Goal: Information Seeking & Learning: Learn about a topic

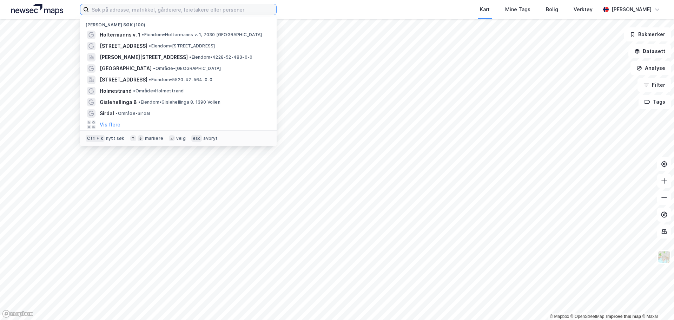
click at [179, 9] on input at bounding box center [182, 9] width 187 height 11
type input "torød"
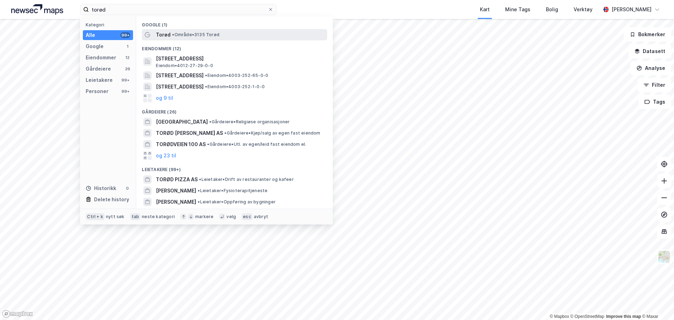
click at [182, 37] on span "• Område • 3135 [GEOGRAPHIC_DATA]" at bounding box center [195, 35] width 47 height 6
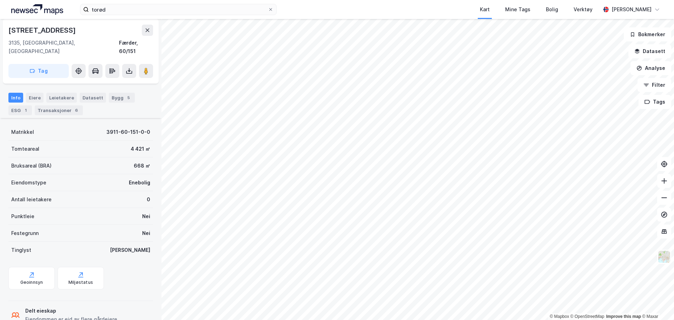
scroll to position [69, 0]
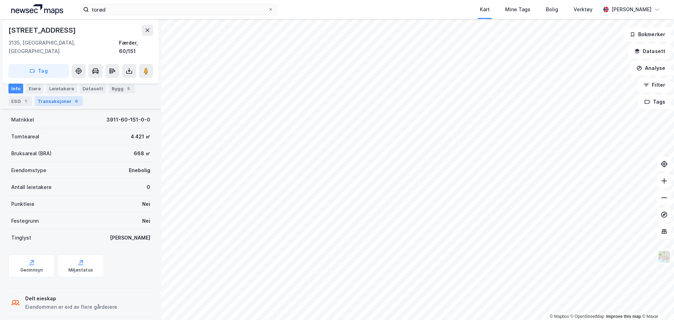
click at [60, 99] on div "Transaksjoner 6" at bounding box center [59, 101] width 48 height 10
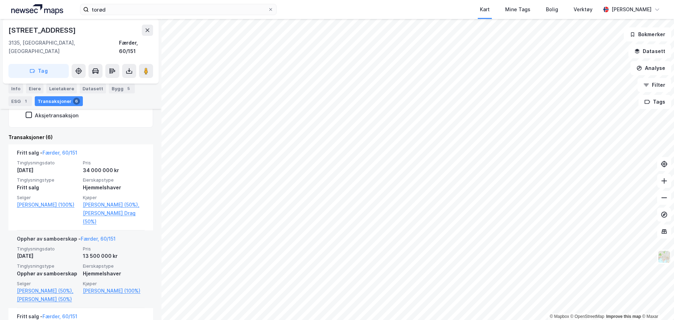
scroll to position [105, 0]
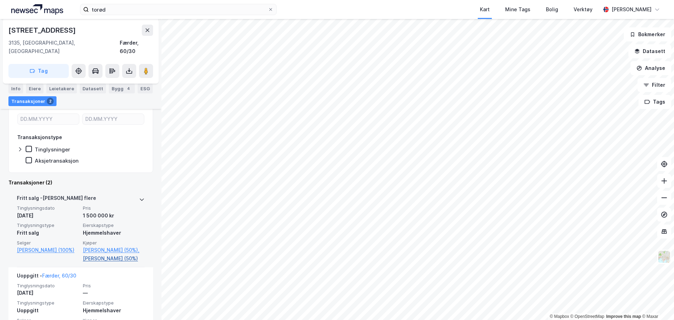
scroll to position [138, 0]
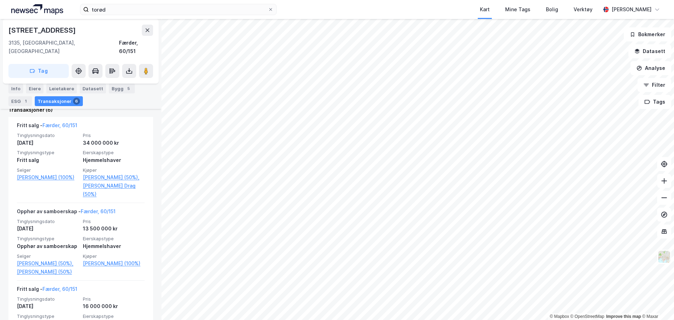
scroll to position [179, 0]
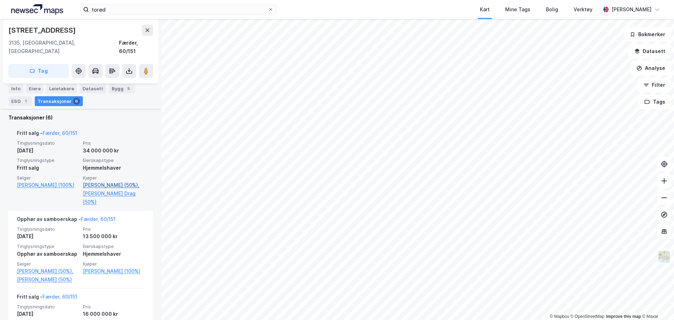
click at [98, 181] on link "[PERSON_NAME] (50%)," at bounding box center [114, 185] width 62 height 8
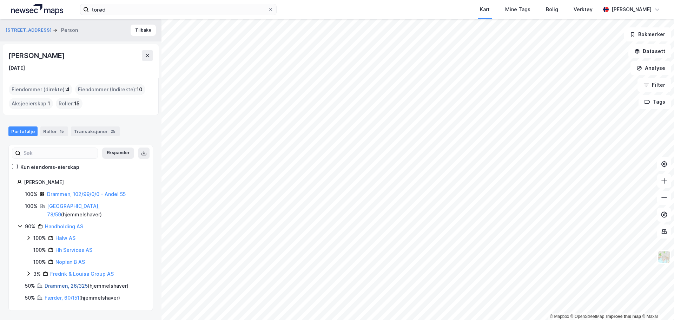
click at [66, 283] on link "Drammen, 26/325" at bounding box center [66, 286] width 43 height 6
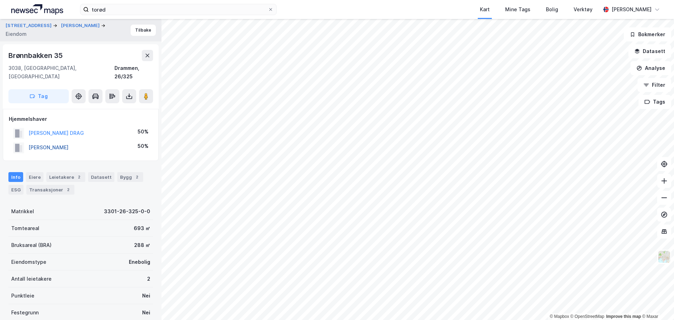
click at [0, 0] on button "[PERSON_NAME]" at bounding box center [0, 0] width 0 height 0
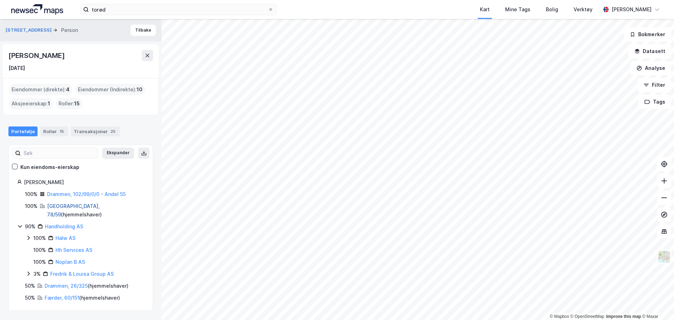
click at [64, 205] on link "[GEOGRAPHIC_DATA], 78/59" at bounding box center [73, 210] width 53 height 14
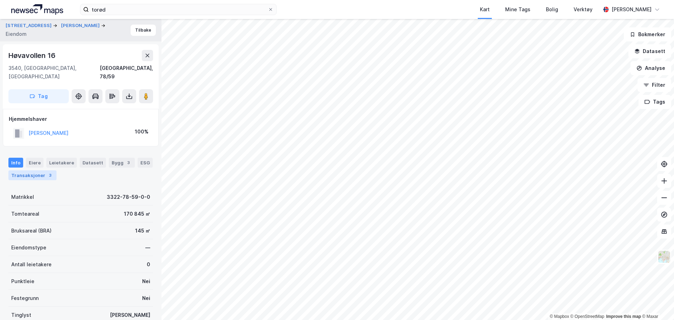
click at [35, 170] on div "Transaksjoner 3" at bounding box center [32, 175] width 48 height 10
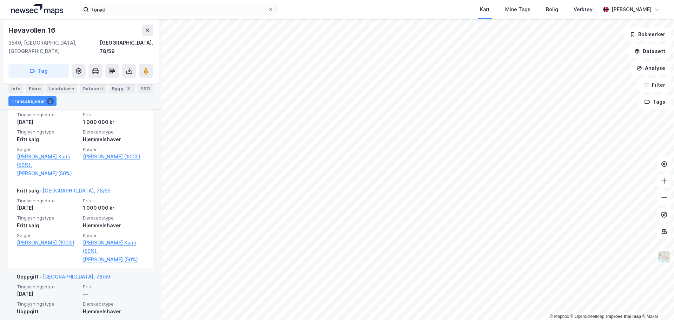
scroll to position [215, 0]
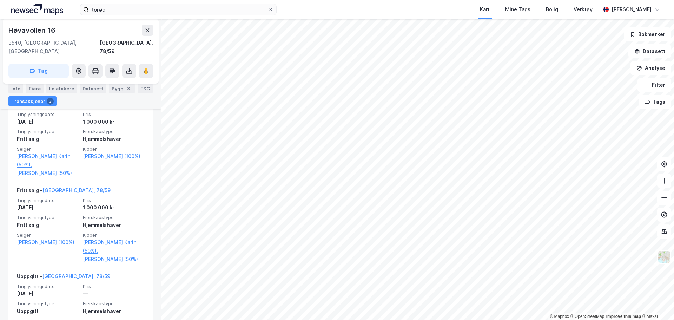
click at [332, 0] on html "torød Kart Mine Tags Bolig Verktøy [PERSON_NAME] © Mapbox © OpenStreetMap Impro…" at bounding box center [337, 160] width 674 height 320
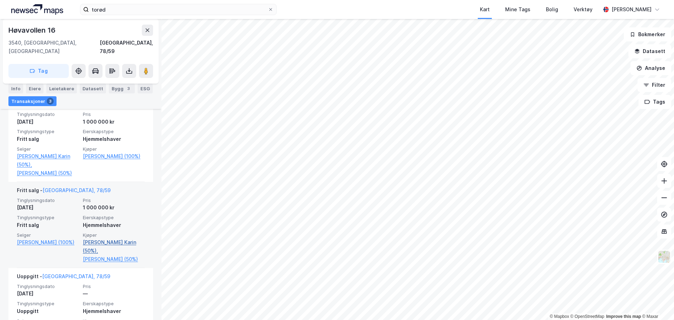
click at [113, 238] on link "[PERSON_NAME] Karin (50%)," at bounding box center [114, 246] width 62 height 17
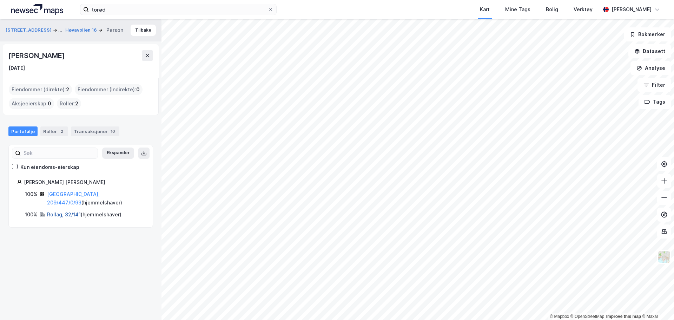
click at [67, 211] on link "Rollag, 32/141" at bounding box center [64, 214] width 34 height 6
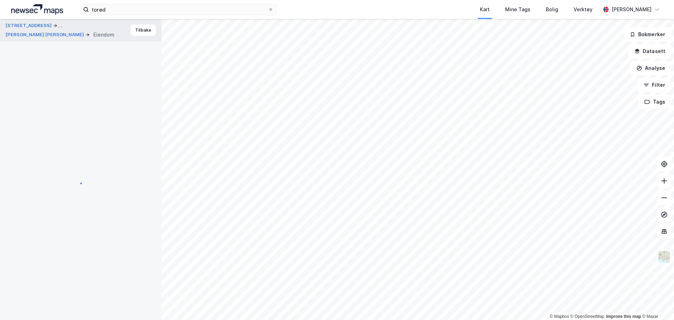
scroll to position [49, 0]
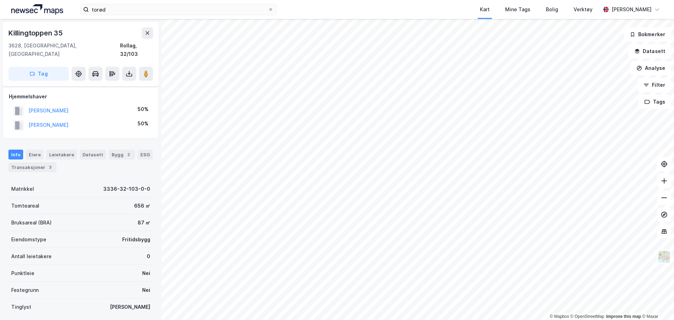
scroll to position [4, 0]
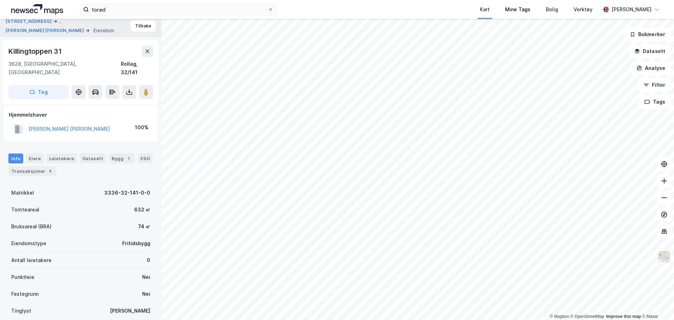
scroll to position [4, 0]
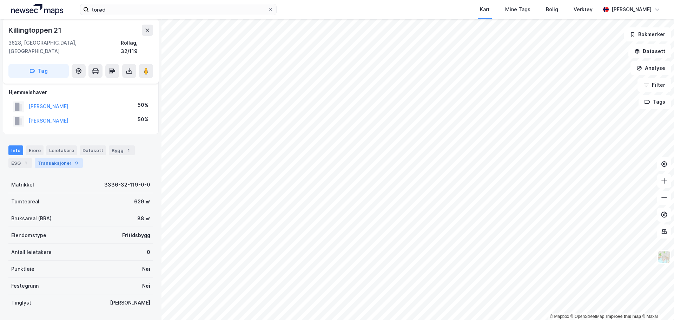
click at [61, 158] on div "Transaksjoner 9" at bounding box center [59, 163] width 48 height 10
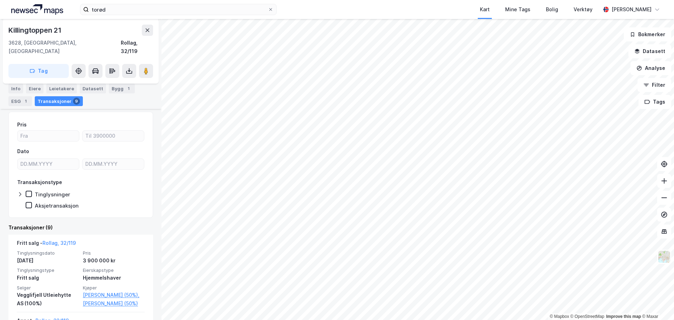
scroll to position [59, 0]
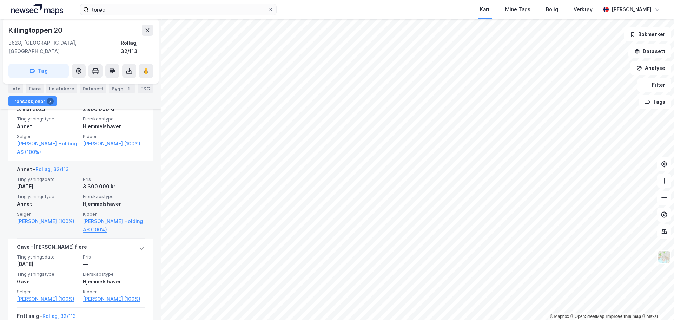
scroll to position [108, 0]
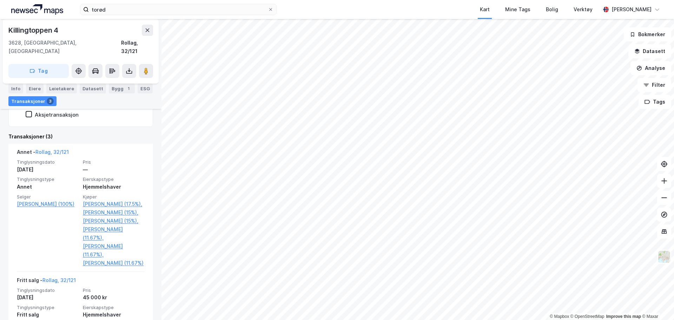
scroll to position [175, 0]
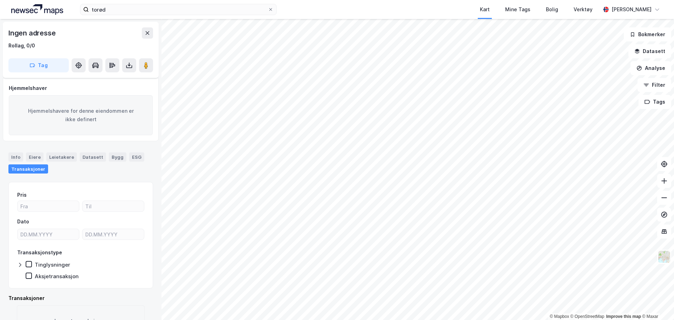
scroll to position [25, 0]
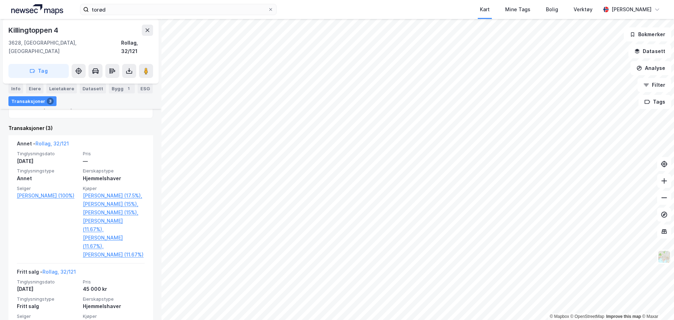
scroll to position [246, 0]
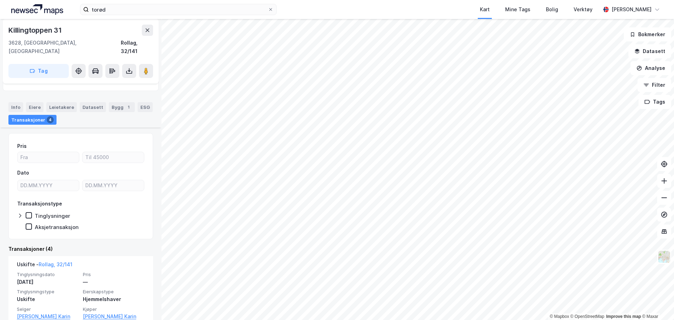
scroll to position [70, 0]
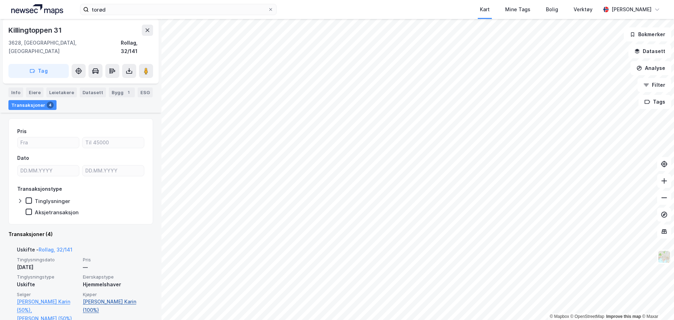
click at [90, 297] on link "[PERSON_NAME] Karin (100%)" at bounding box center [114, 305] width 62 height 17
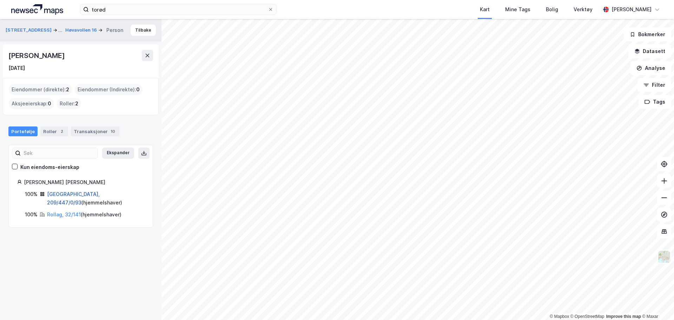
click at [64, 195] on link "[GEOGRAPHIC_DATA], 209/447/0/93" at bounding box center [73, 198] width 53 height 14
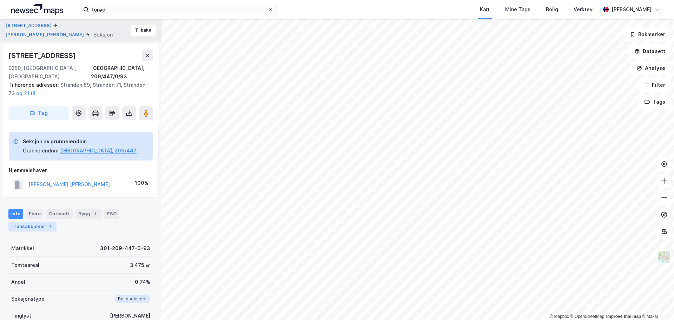
click at [47, 223] on div "7" at bounding box center [50, 226] width 7 height 7
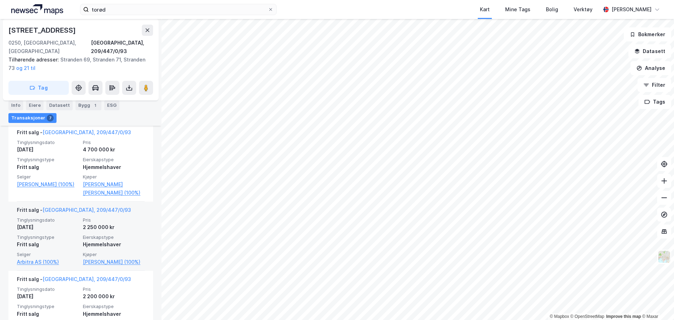
scroll to position [183, 0]
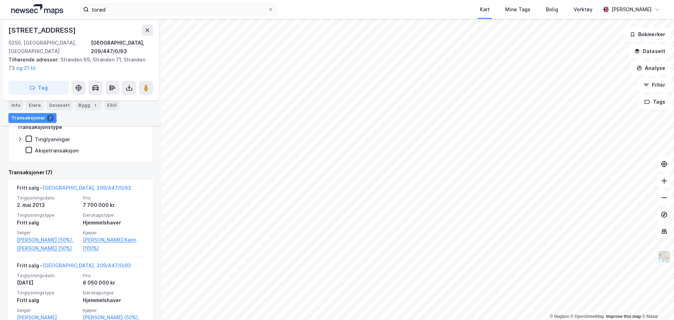
click at [204, 15] on div "torød Kart Mine Tags Bolig Verktøy [PERSON_NAME] © Mapbox © OpenStreetMap Impro…" at bounding box center [337, 160] width 674 height 320
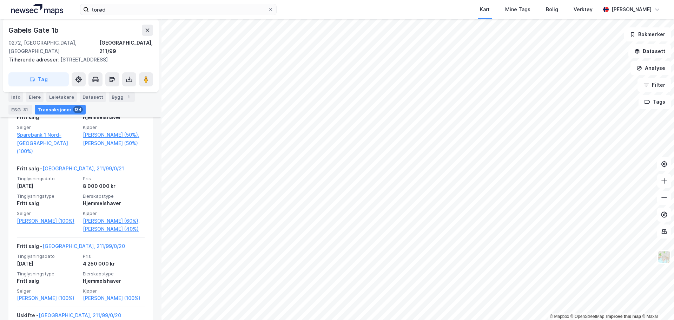
scroll to position [3748, 0]
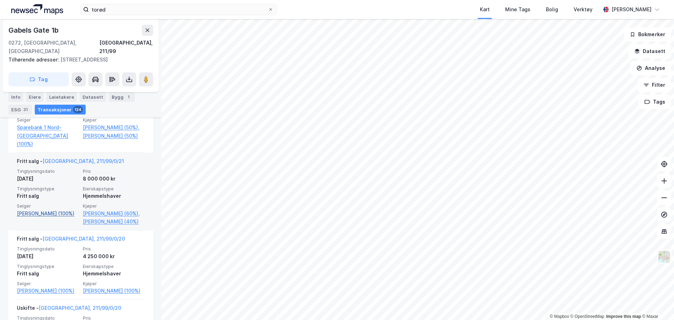
click at [47, 214] on link "[PERSON_NAME] (100%)" at bounding box center [48, 213] width 62 height 8
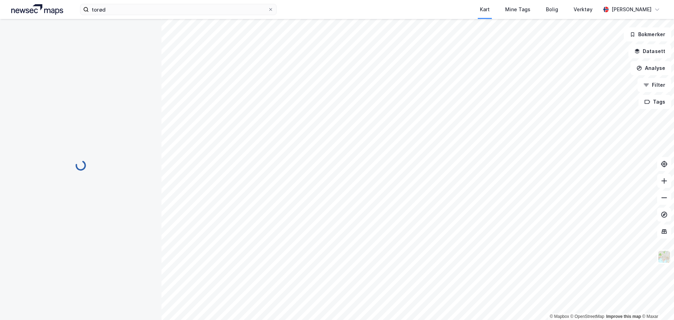
scroll to position [5, 0]
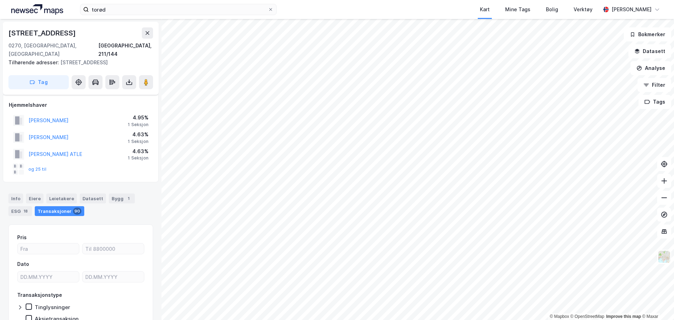
scroll to position [5, 0]
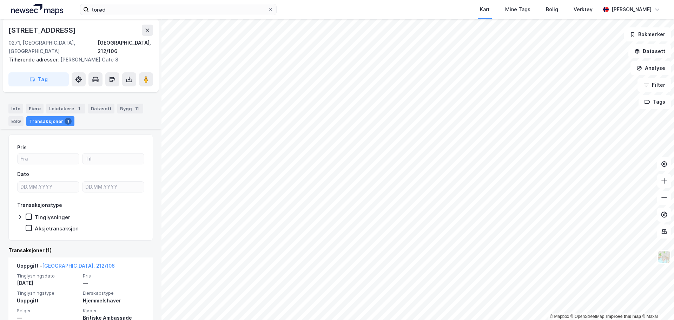
scroll to position [55, 0]
